Goal: Feedback & Contribution: Submit feedback/report problem

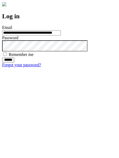
type input "**********"
click at [14, 62] on input "******" at bounding box center [8, 59] width 12 height 5
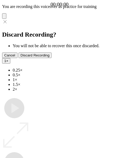
type input "**********"
